Goal: Task Accomplishment & Management: Use online tool/utility

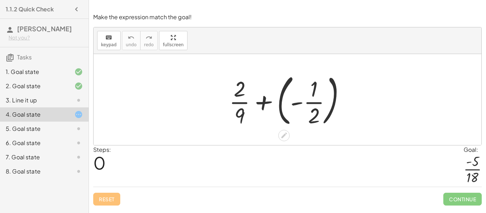
click at [261, 101] on div at bounding box center [290, 99] width 129 height 59
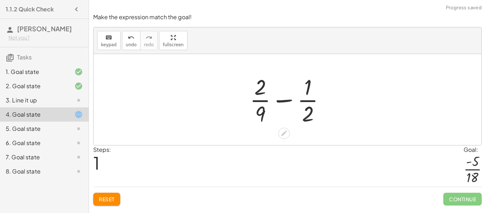
click at [286, 101] on div at bounding box center [290, 99] width 88 height 55
click at [308, 83] on div at bounding box center [290, 99] width 88 height 55
click at [308, 110] on div at bounding box center [290, 99] width 88 height 55
click at [262, 112] on div at bounding box center [290, 99] width 88 height 55
drag, startPoint x: 307, startPoint y: 84, endPoint x: 259, endPoint y: 89, distance: 47.9
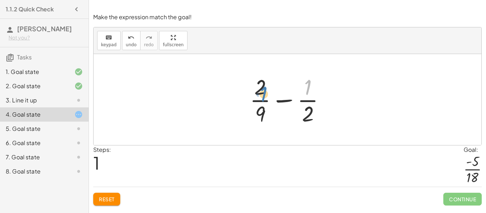
click at [259, 89] on div at bounding box center [290, 99] width 88 height 55
click at [284, 98] on div at bounding box center [290, 99] width 88 height 55
drag, startPoint x: 259, startPoint y: 116, endPoint x: 311, endPoint y: 87, distance: 60.1
click at [311, 87] on div at bounding box center [290, 99] width 88 height 55
click at [311, 87] on div at bounding box center [290, 99] width 104 height 55
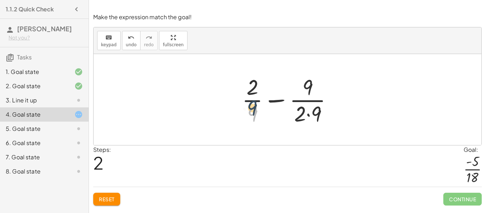
drag, startPoint x: 253, startPoint y: 110, endPoint x: 255, endPoint y: 97, distance: 12.3
click at [255, 97] on div at bounding box center [290, 99] width 104 height 55
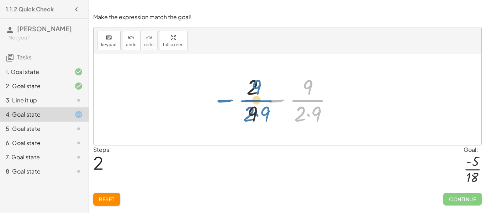
drag, startPoint x: 310, startPoint y: 100, endPoint x: 258, endPoint y: 100, distance: 52.7
click at [258, 100] on div at bounding box center [290, 99] width 104 height 55
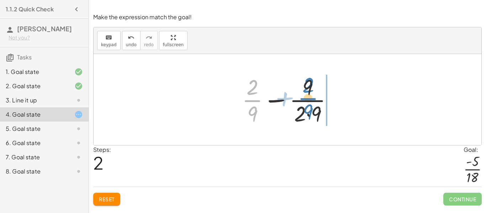
drag, startPoint x: 252, startPoint y: 100, endPoint x: 312, endPoint y: 99, distance: 59.8
click at [312, 99] on div at bounding box center [290, 99] width 104 height 55
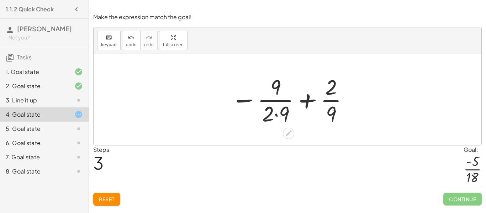
click at [308, 97] on div at bounding box center [289, 99] width 125 height 55
click at [238, 100] on div at bounding box center [289, 99] width 125 height 55
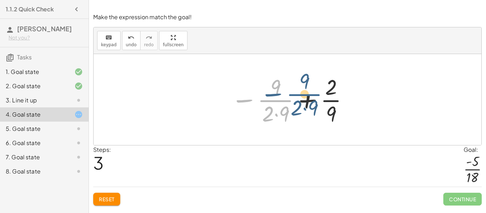
drag, startPoint x: 266, startPoint y: 100, endPoint x: 296, endPoint y: 94, distance: 29.8
click at [296, 94] on div at bounding box center [289, 99] width 125 height 55
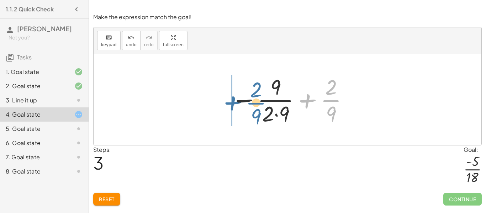
drag, startPoint x: 327, startPoint y: 97, endPoint x: 250, endPoint y: 99, distance: 76.9
click at [250, 99] on div at bounding box center [289, 99] width 125 height 55
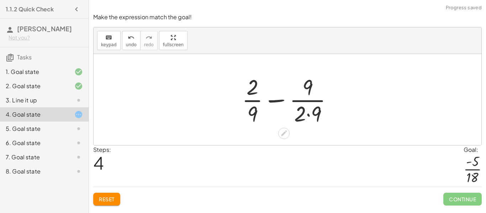
click at [280, 101] on div at bounding box center [290, 99] width 104 height 55
drag, startPoint x: 245, startPoint y: 91, endPoint x: 302, endPoint y: 92, distance: 56.9
click at [302, 92] on div at bounding box center [290, 99] width 104 height 55
click at [281, 133] on icon at bounding box center [283, 132] width 7 height 7
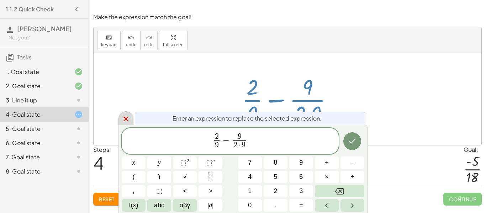
click at [128, 120] on icon at bounding box center [126, 119] width 9 height 9
